Goal: Task Accomplishment & Management: Manage account settings

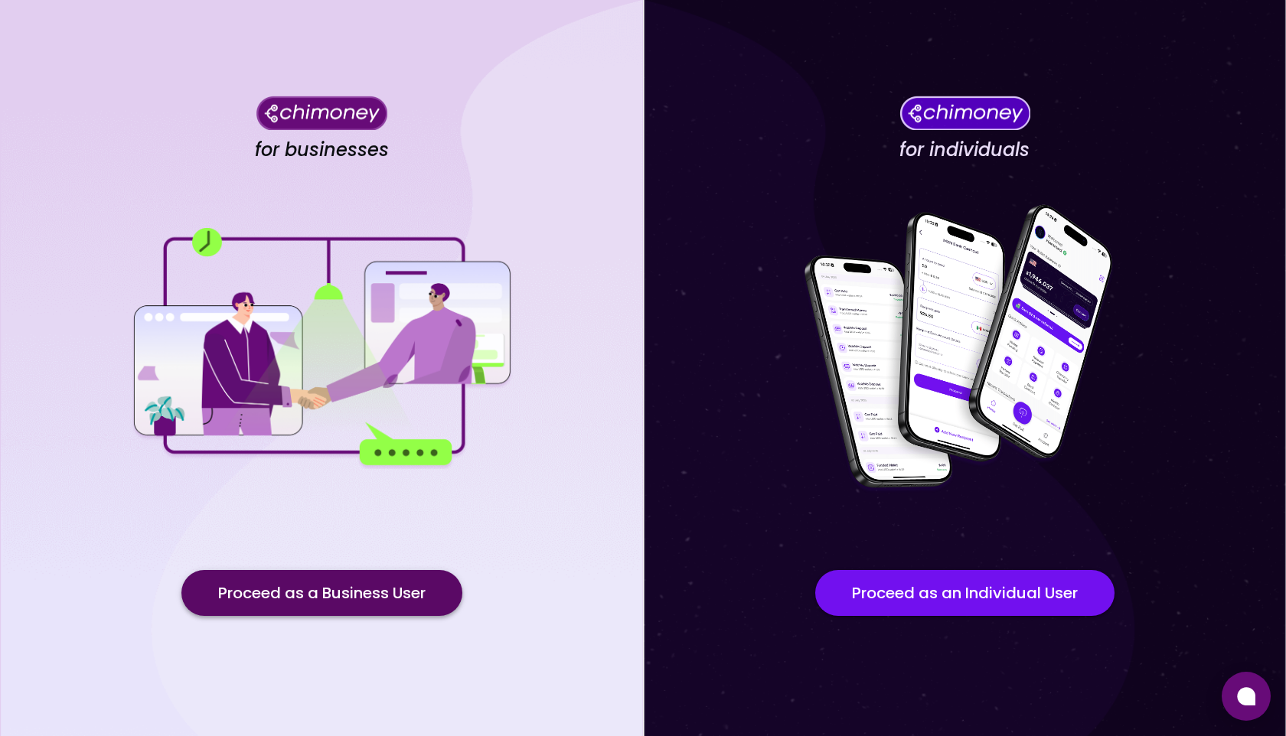
click at [326, 595] on button "Proceed as a Business User" at bounding box center [321, 593] width 281 height 46
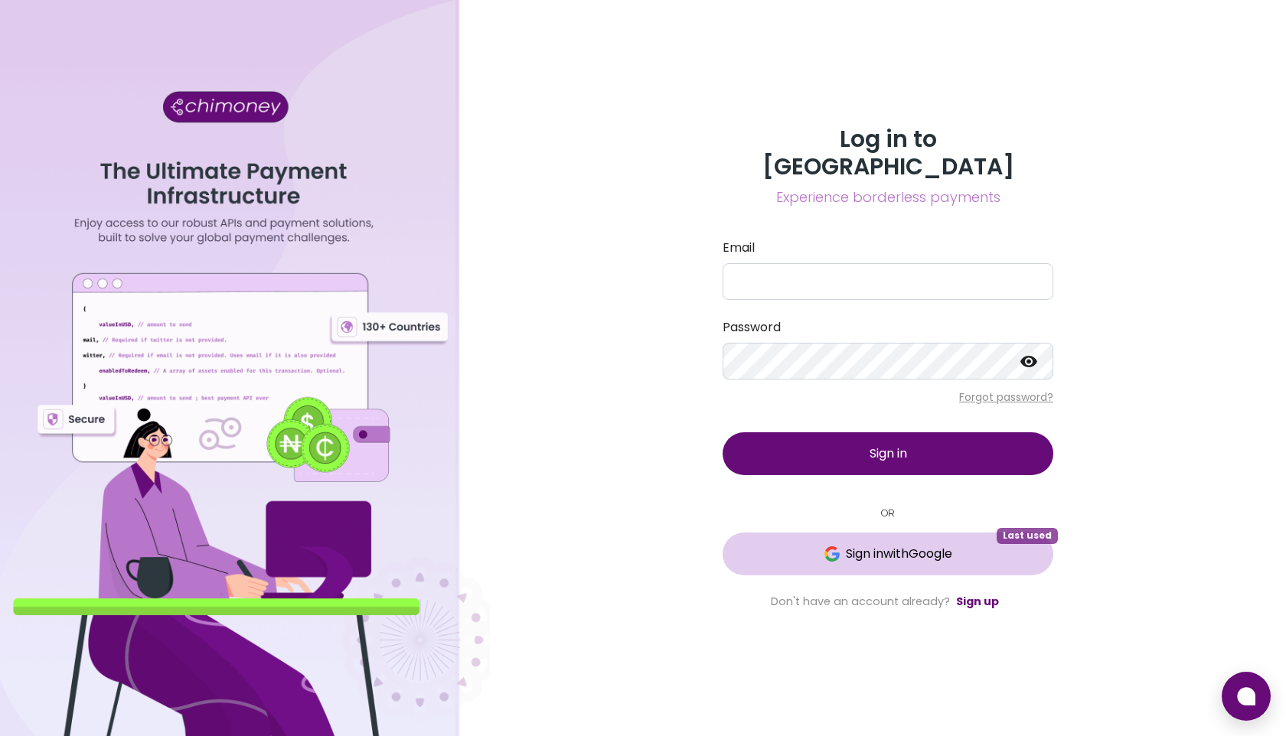
click at [862, 545] on span "Sign in with Google" at bounding box center [899, 554] width 106 height 18
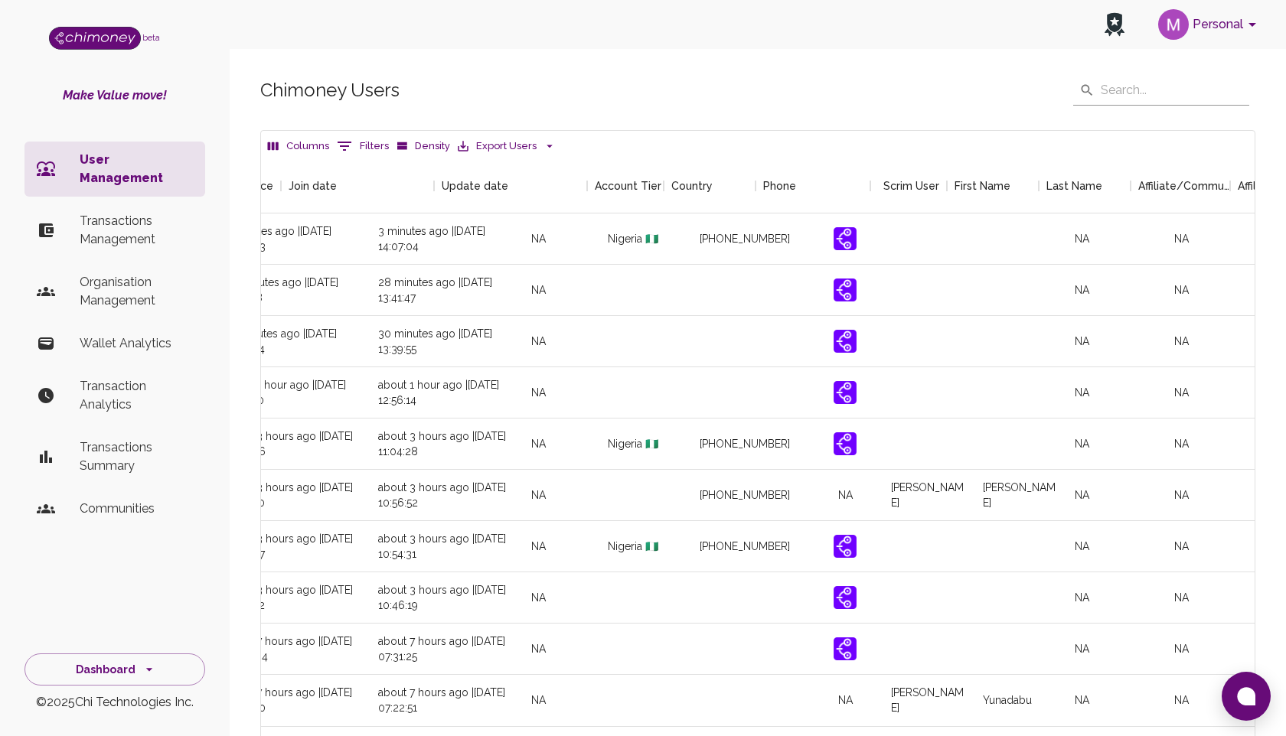
scroll to position [0, 1624]
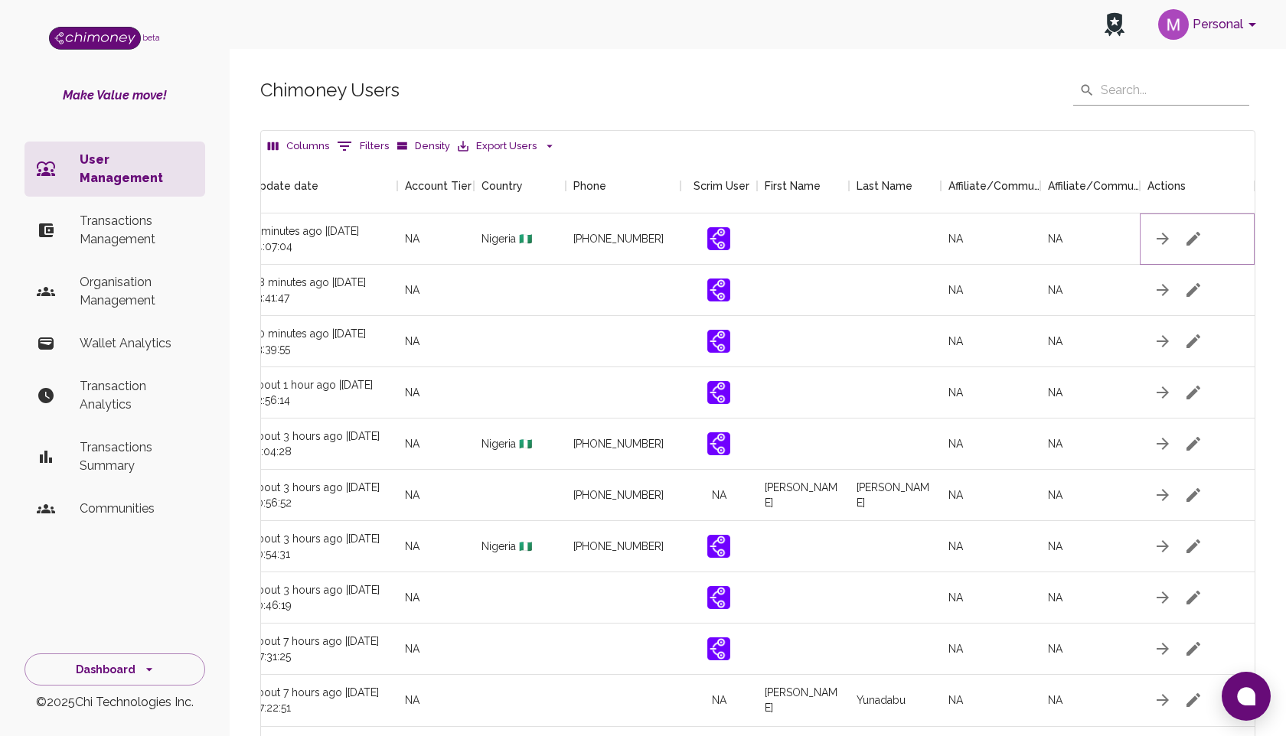
click at [1194, 239] on icon "button" at bounding box center [1193, 239] width 14 height 14
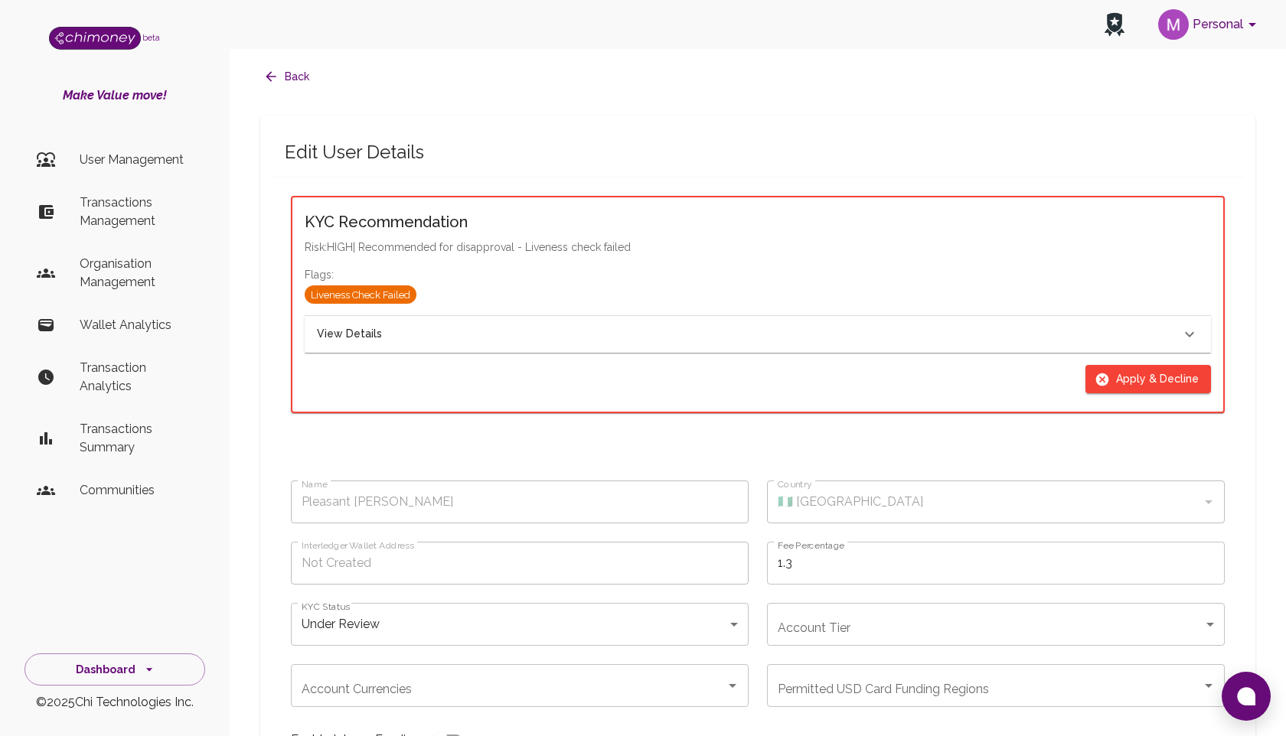
type input "Pleasant [PERSON_NAME]"
type input "🇳🇬 [GEOGRAPHIC_DATA]"
type input "under_review"
checkbox input "true"
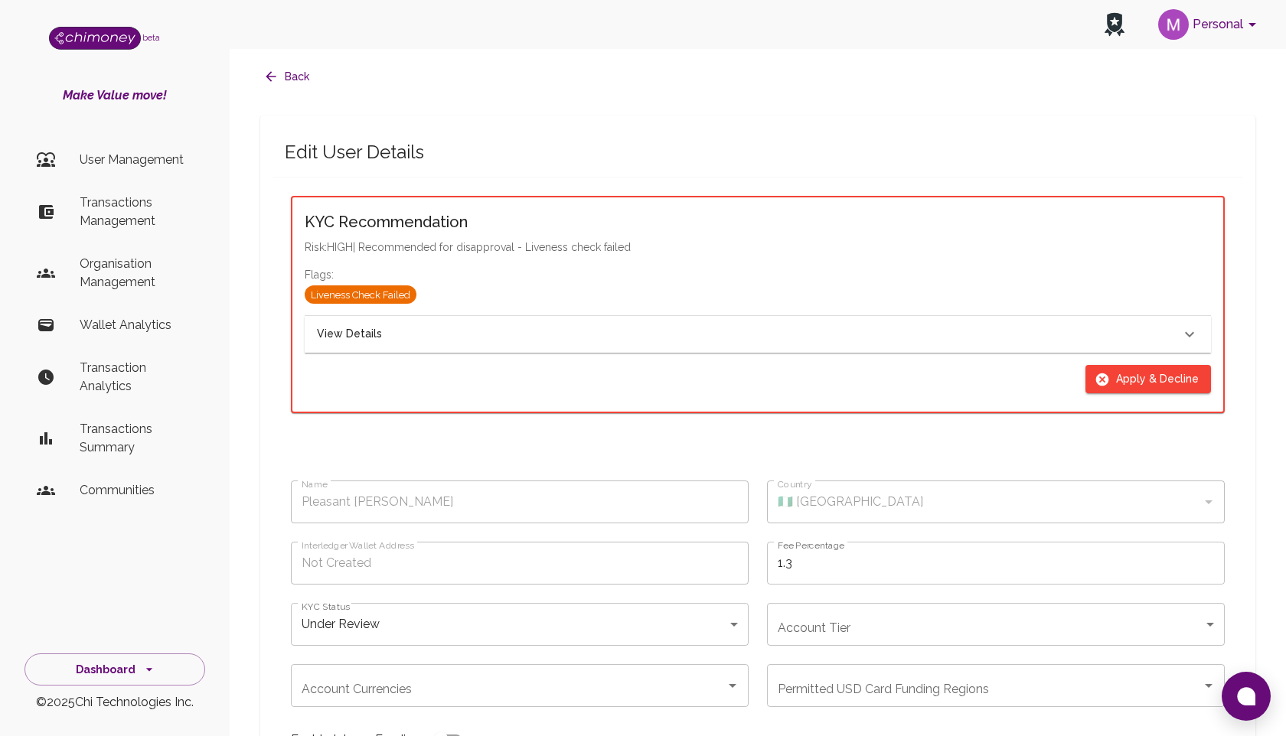
checkbox input "true"
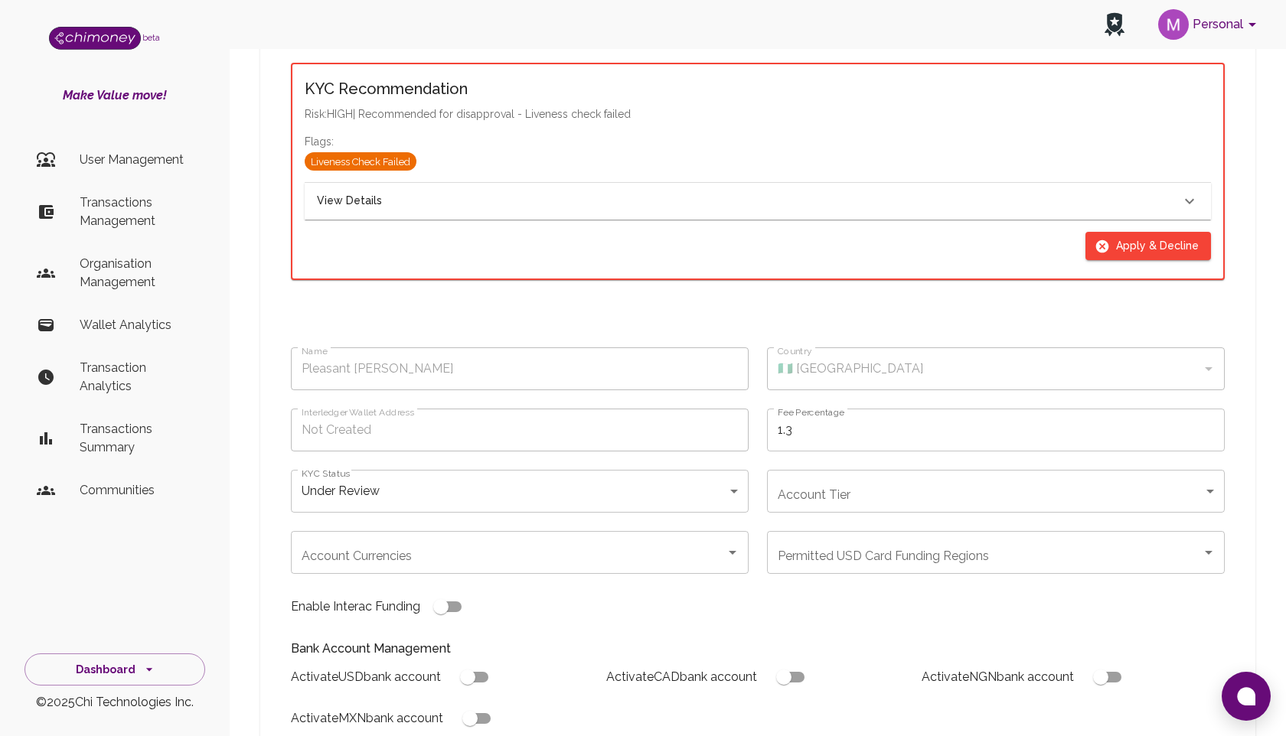
scroll to position [132, 0]
click at [1133, 249] on button "Apply & Decline" at bounding box center [1148, 247] width 126 height 28
type input "declined"
checkbox input "true"
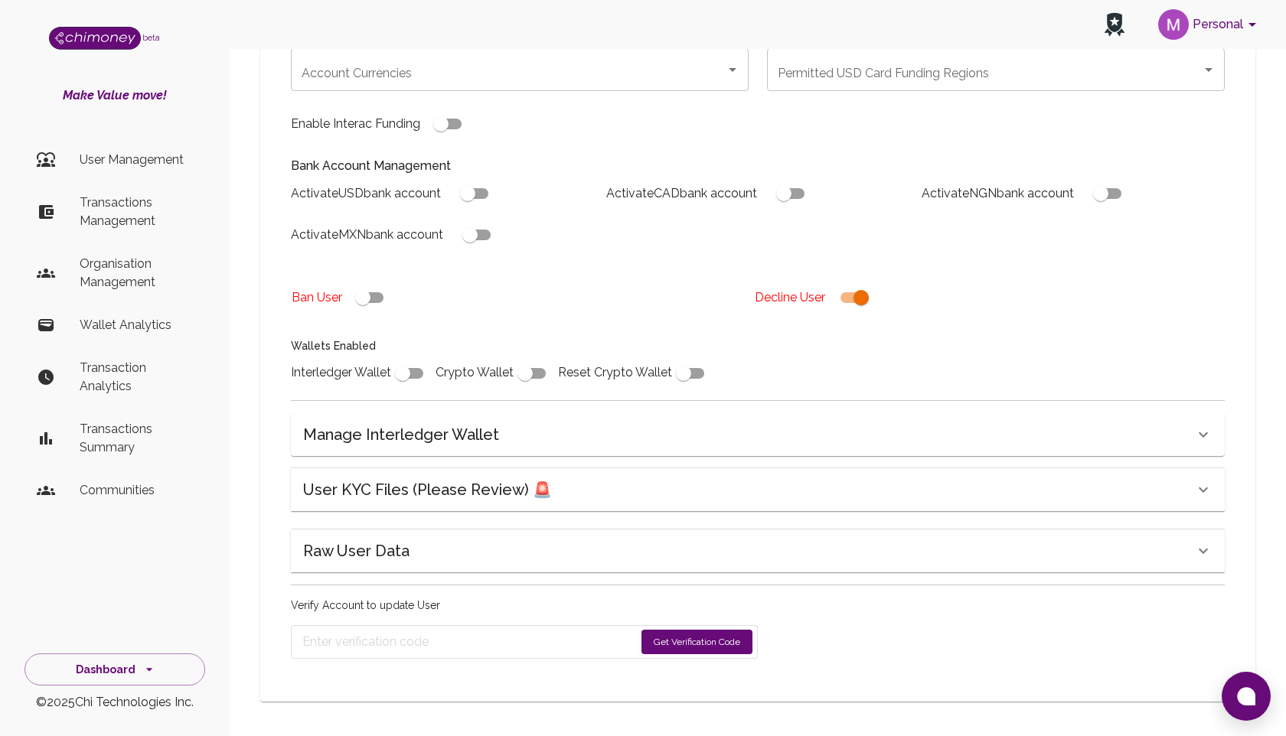
scroll to position [346, 0]
click at [673, 639] on button "Get Verification Code" at bounding box center [696, 640] width 111 height 24
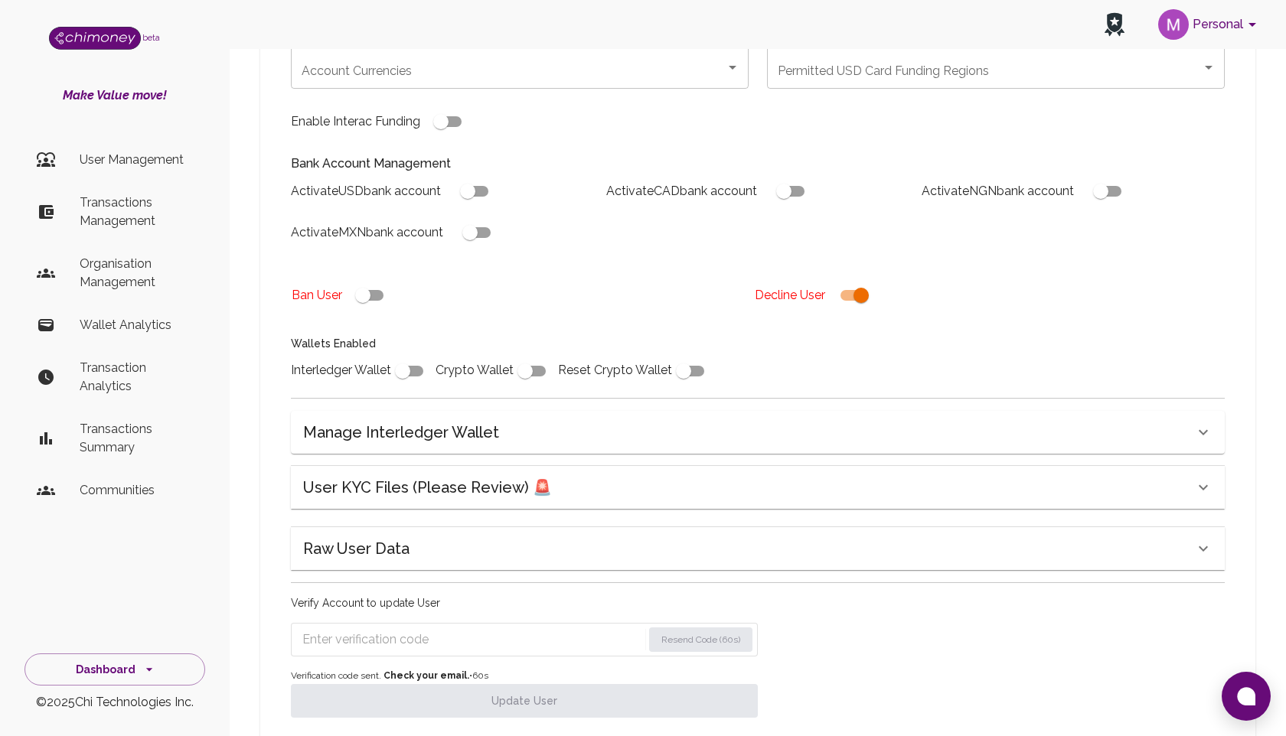
click at [530, 437] on div "Manage Interledger Wallet" at bounding box center [748, 432] width 891 height 24
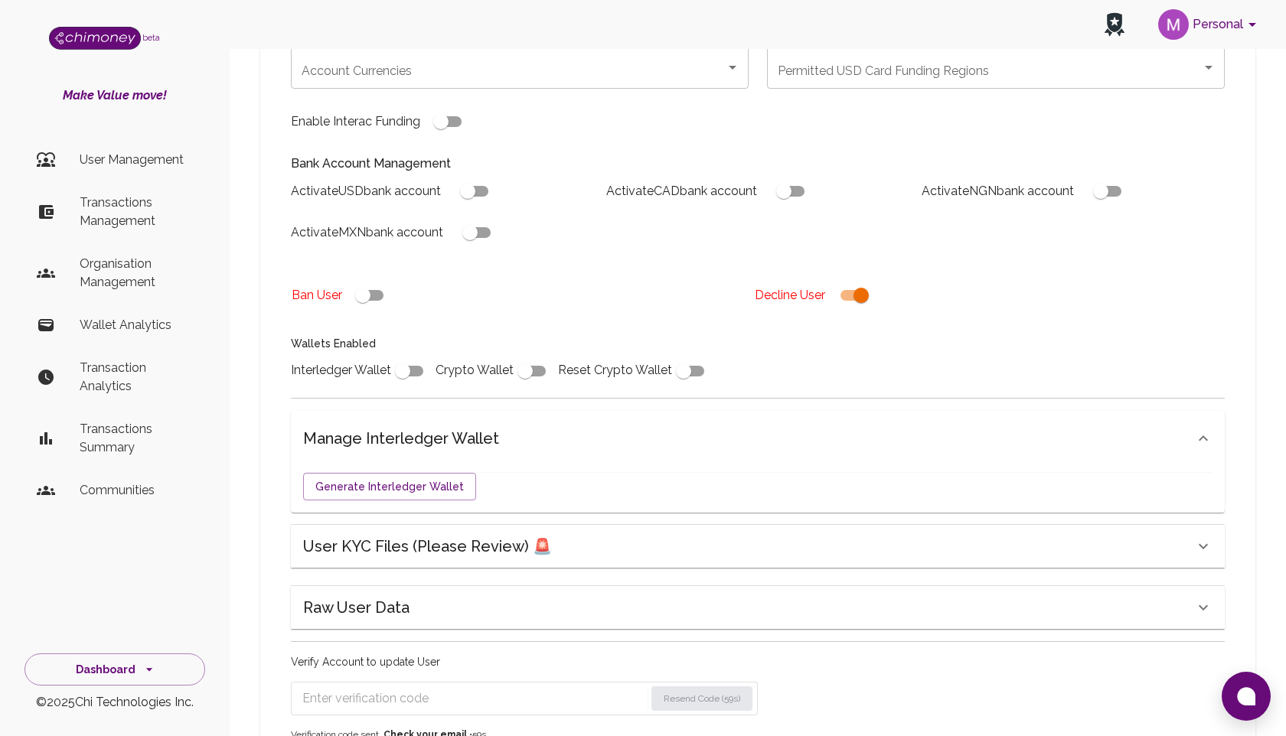
click at [530, 436] on div "Manage Interledger Wallet" at bounding box center [748, 438] width 891 height 24
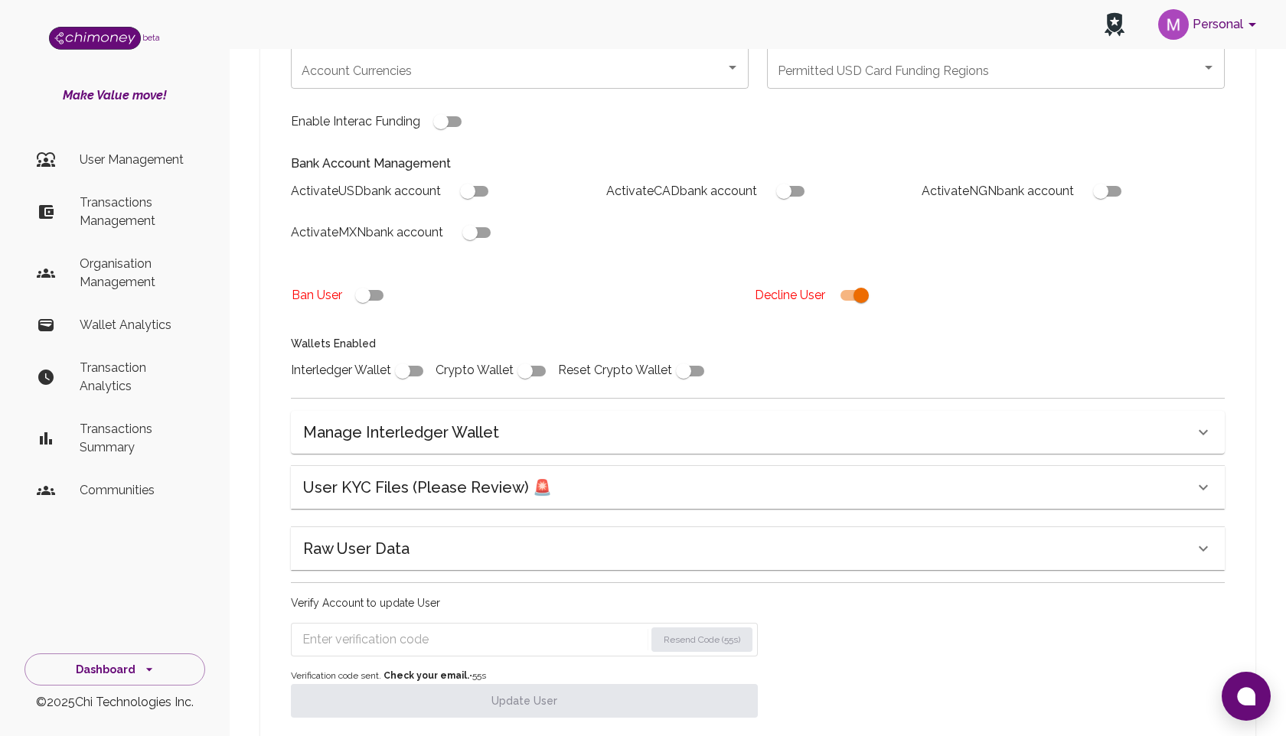
click at [332, 650] on input "Enter verification code" at bounding box center [473, 640] width 342 height 24
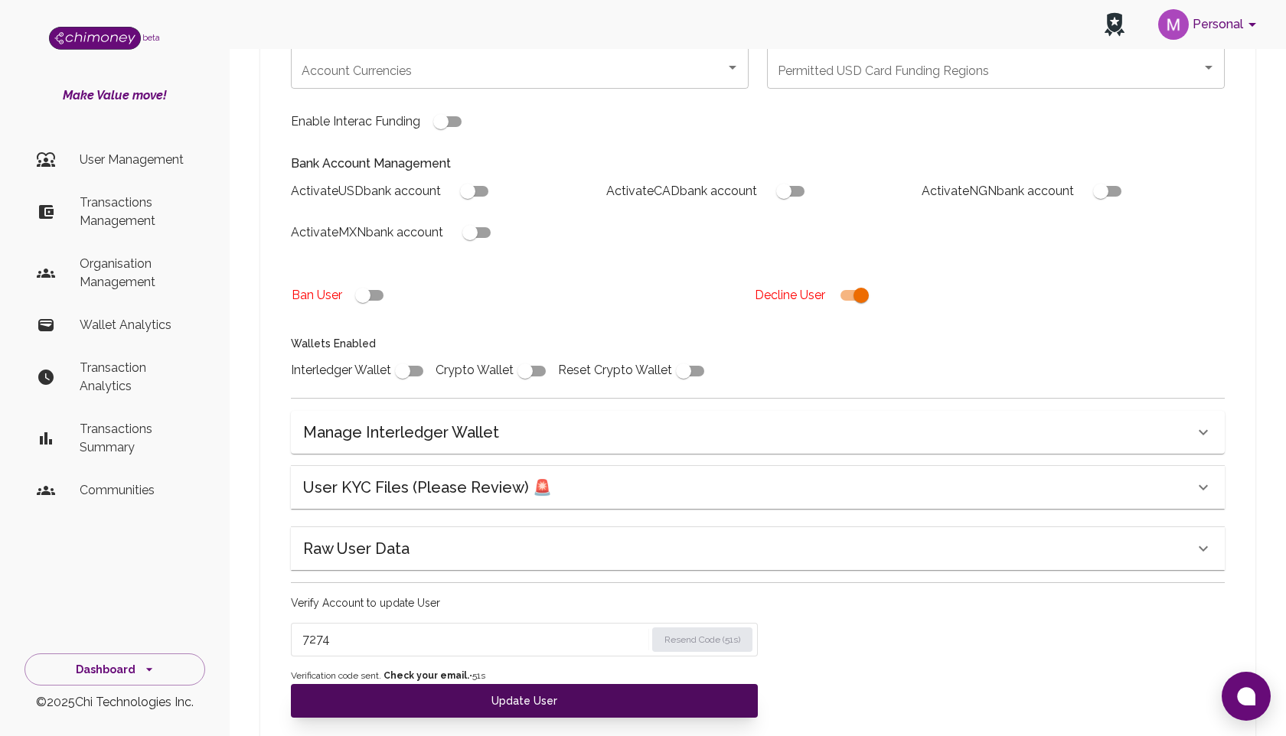
type input "7274"
click at [431, 700] on button "Update User" at bounding box center [524, 701] width 467 height 34
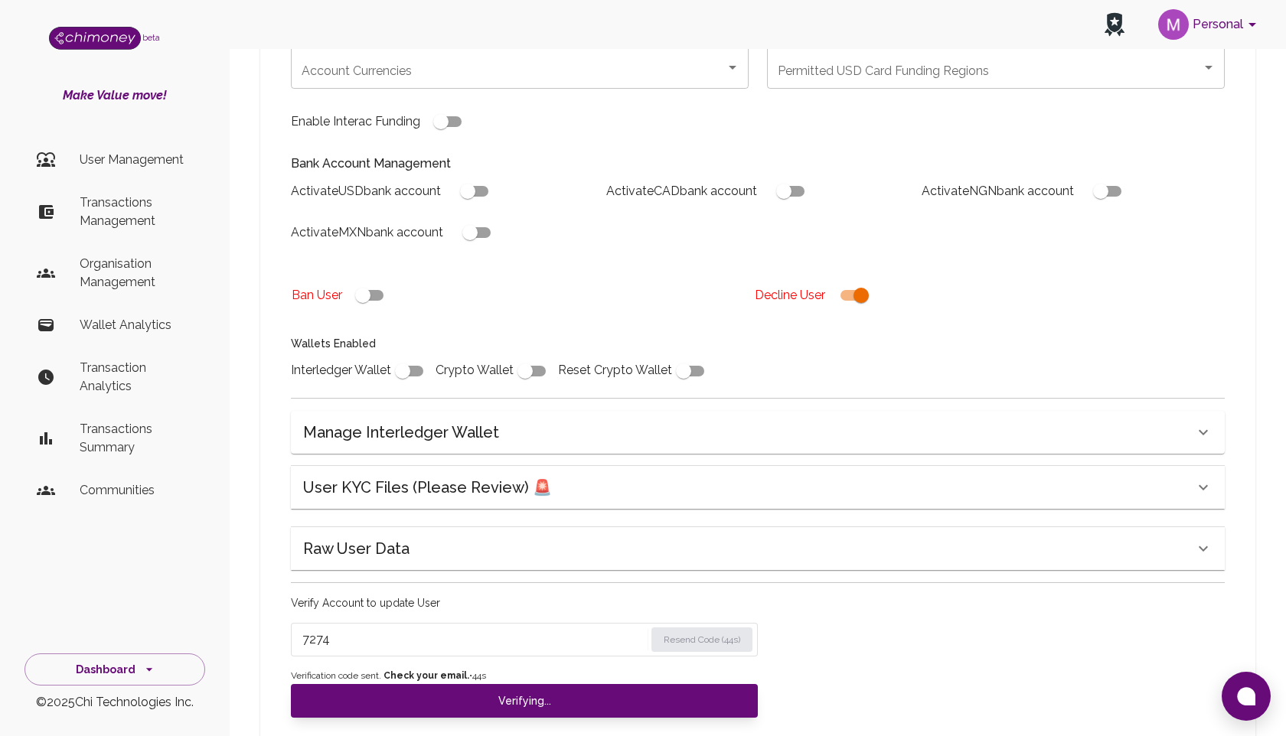
scroll to position [0, 0]
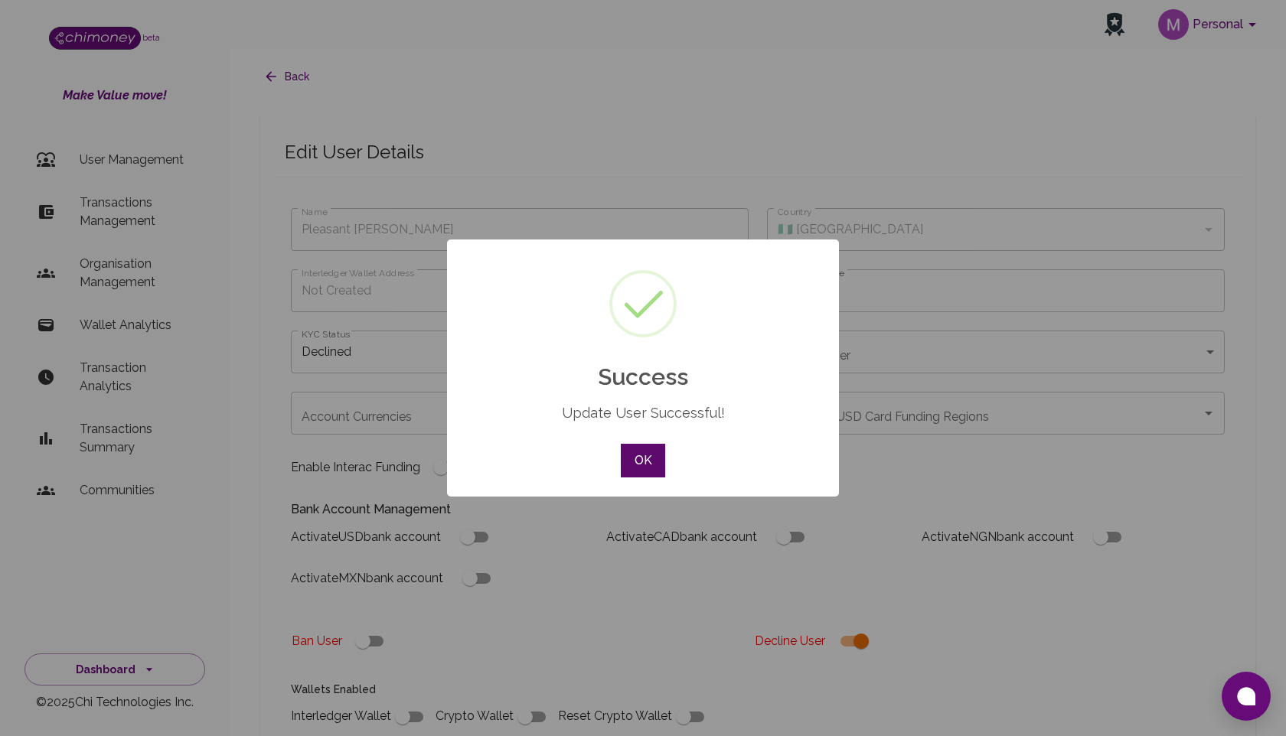
click at [639, 458] on button "OK" at bounding box center [643, 461] width 44 height 34
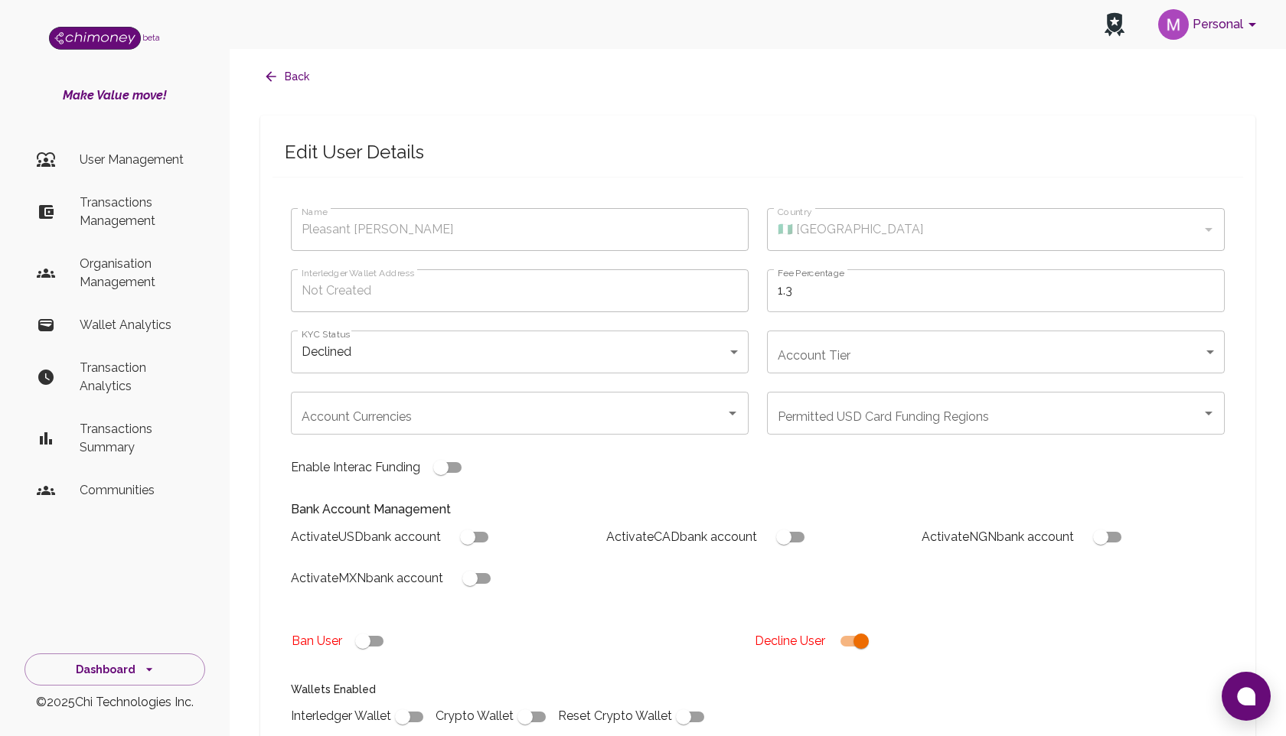
scroll to position [334, 0]
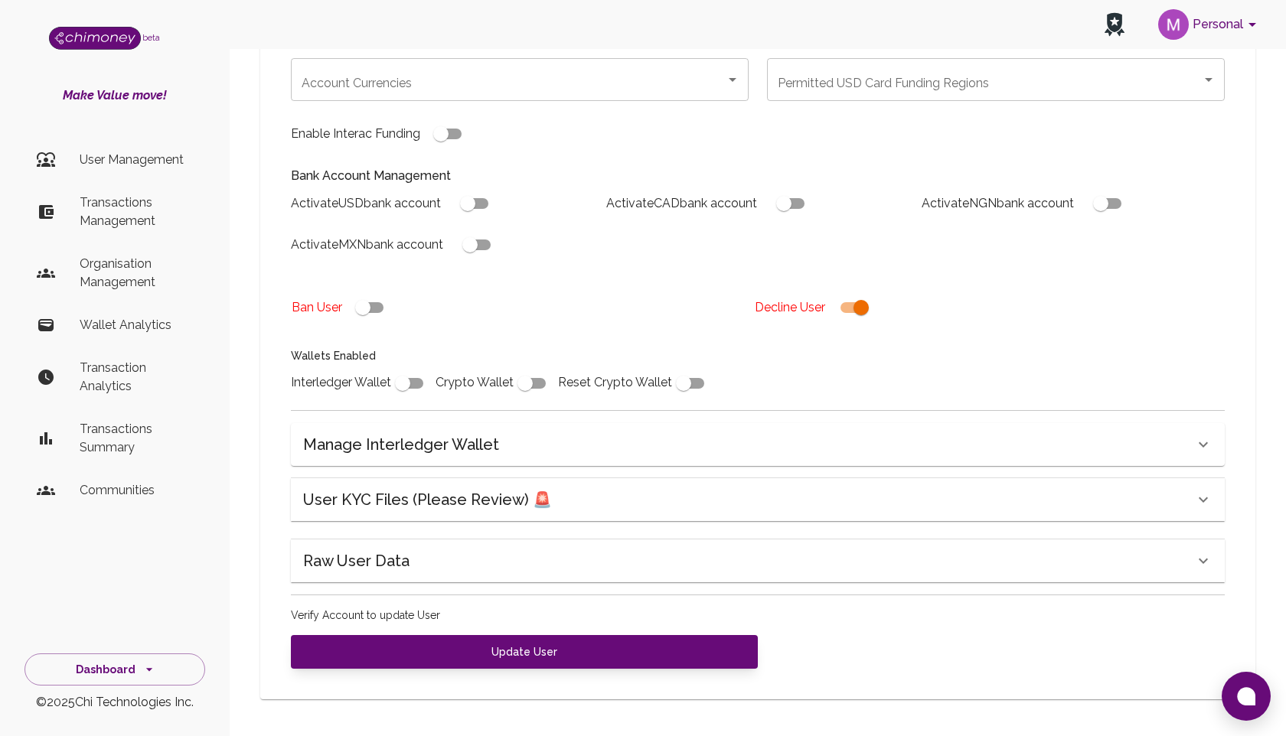
click at [589, 557] on div "Raw User Data" at bounding box center [748, 561] width 891 height 24
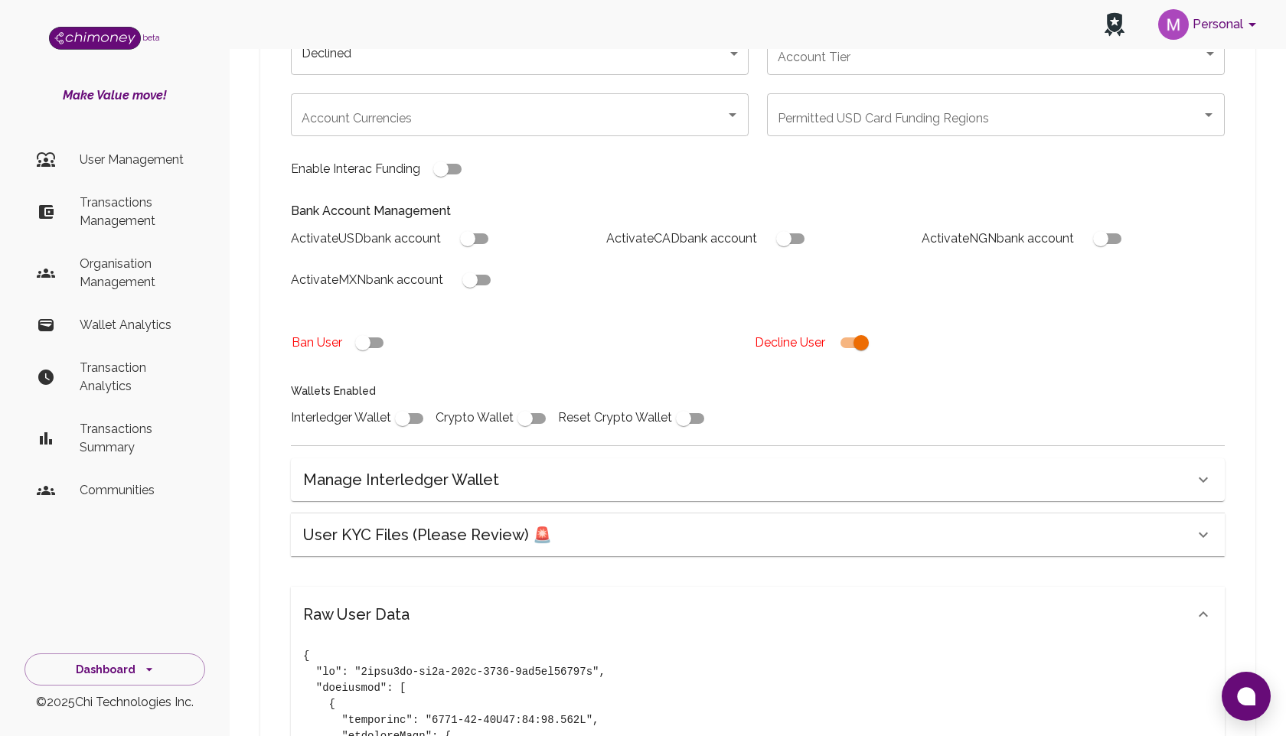
scroll to position [0, 0]
